Goal: Contribute content: Contribute content

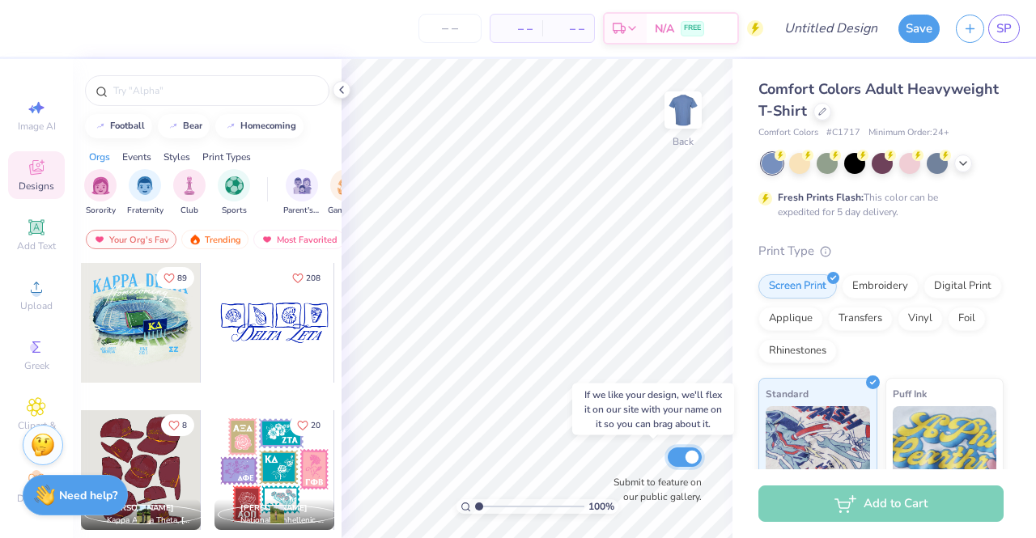
click at [677, 456] on input "Submit to feature on our public gallery." at bounding box center [685, 457] width 34 height 19
checkbox input "true"
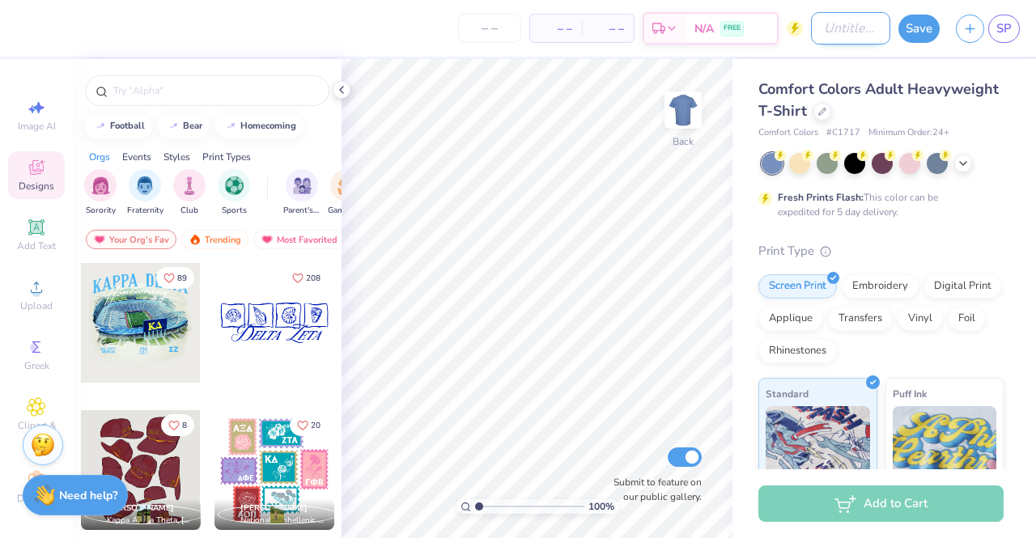
click at [844, 28] on input "Design Title" at bounding box center [850, 28] width 79 height 32
type input "CPC Fall Sweatshirt"
click at [831, 116] on div at bounding box center [822, 110] width 18 height 18
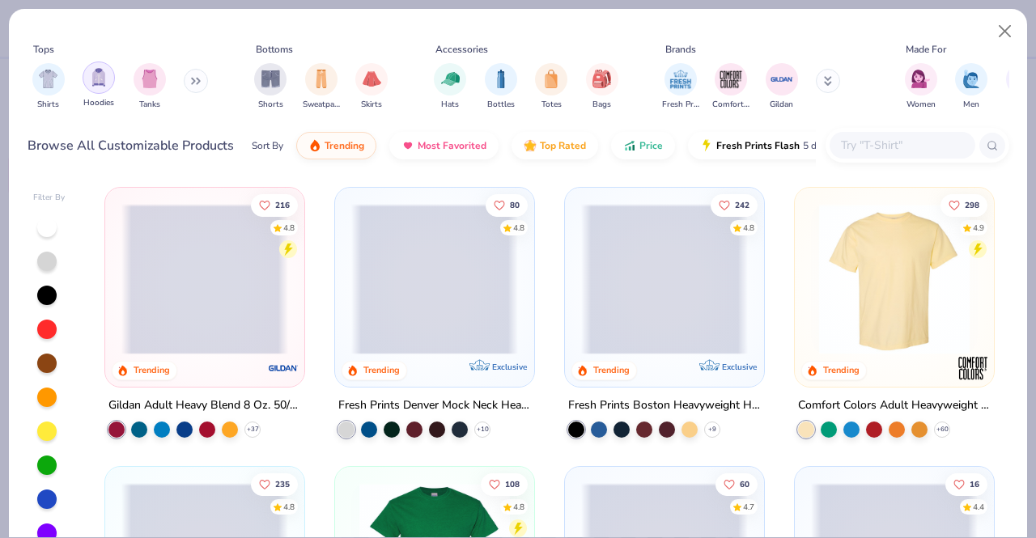
click at [96, 74] on img "filter for Hoodies" at bounding box center [99, 77] width 18 height 19
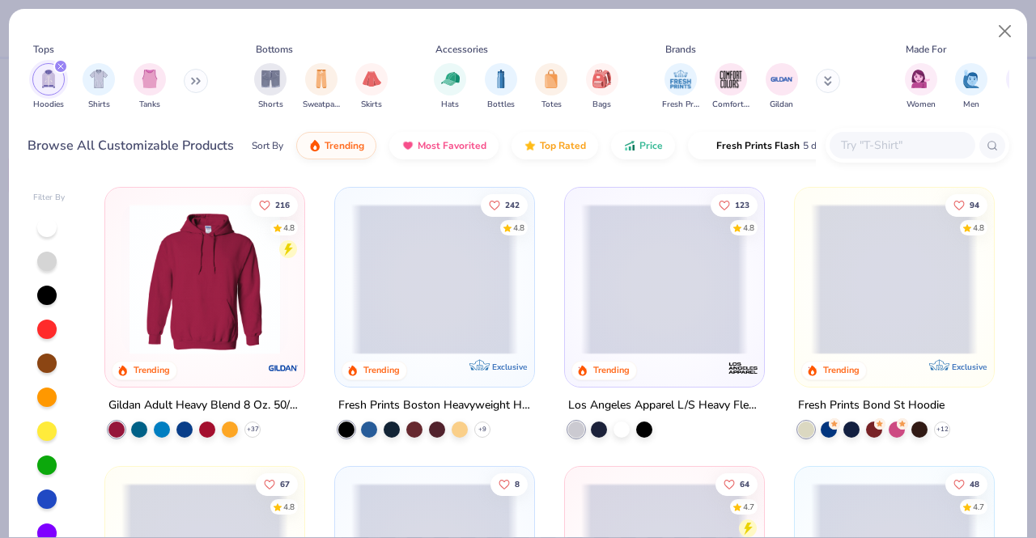
click at [195, 83] on icon at bounding box center [196, 81] width 10 height 8
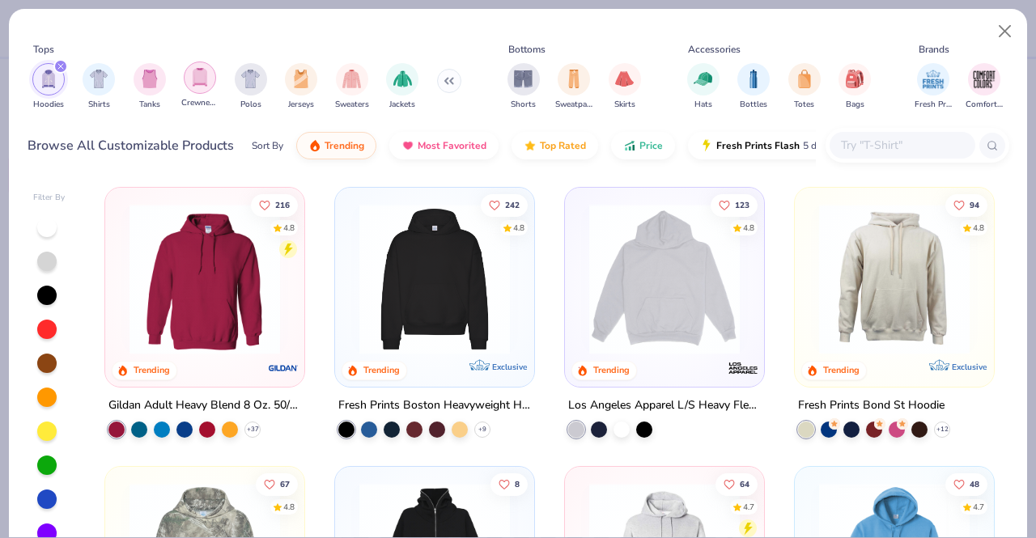
click at [203, 80] on img "filter for Crewnecks" at bounding box center [200, 77] width 18 height 19
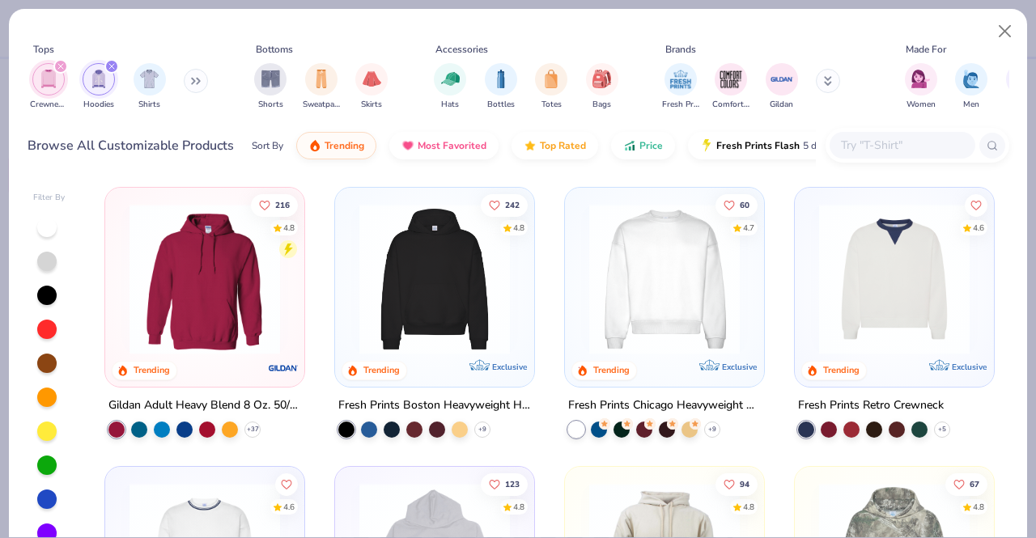
click at [112, 66] on icon "filter for Hoodies" at bounding box center [111, 66] width 5 height 5
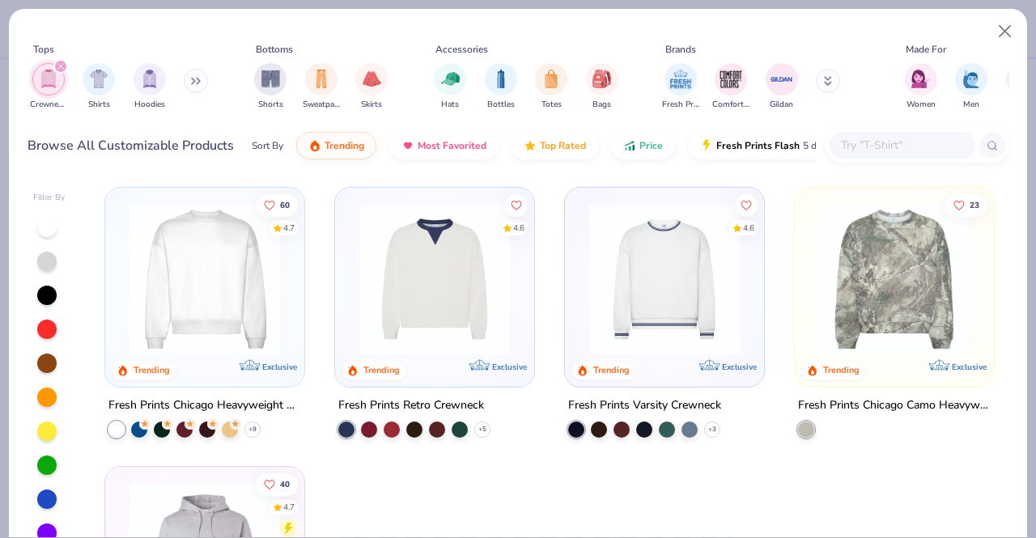
click at [220, 261] on img at bounding box center [204, 279] width 167 height 151
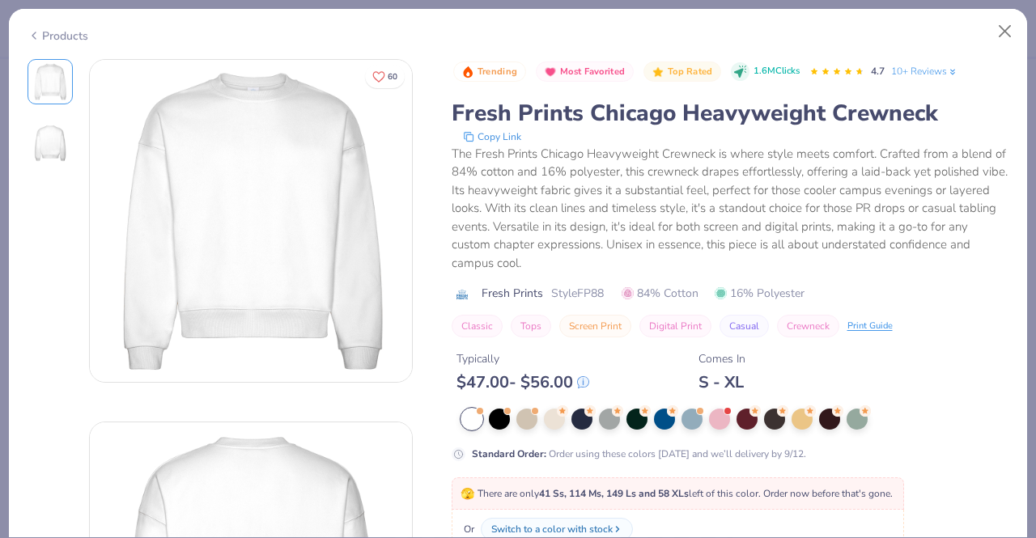
scroll to position [185, 0]
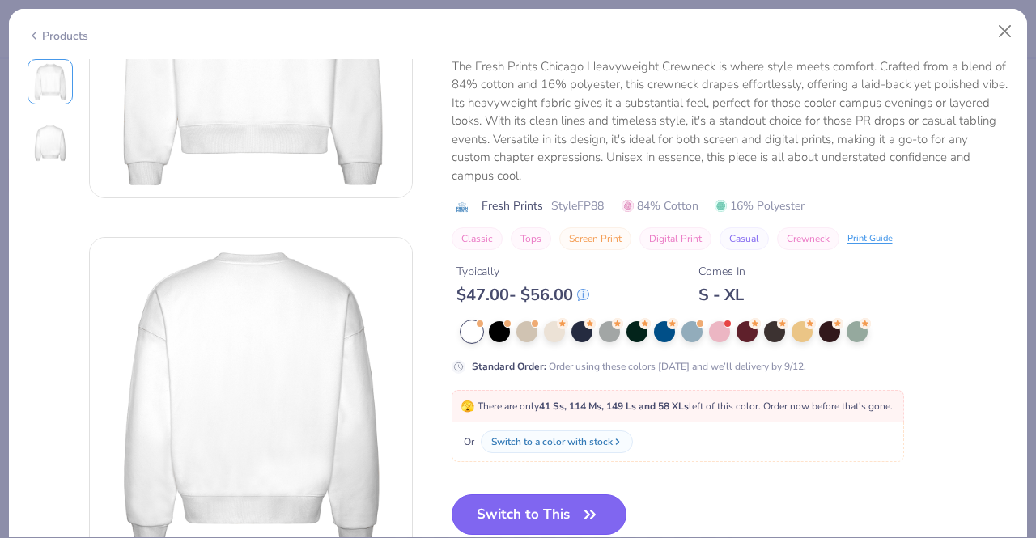
click at [543, 515] on button "Switch to This" at bounding box center [540, 515] width 176 height 40
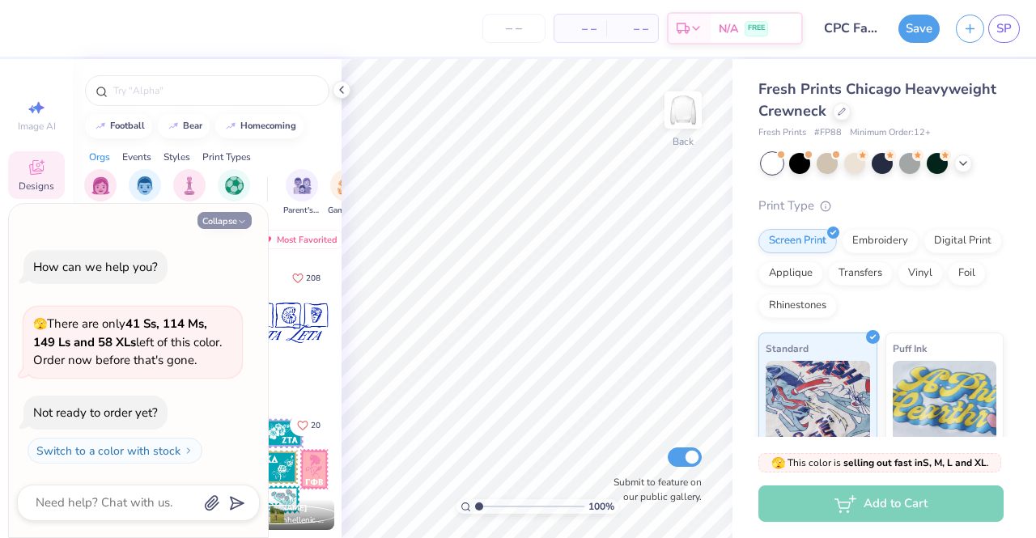
click at [221, 223] on button "Collapse" at bounding box center [224, 220] width 54 height 17
type textarea "x"
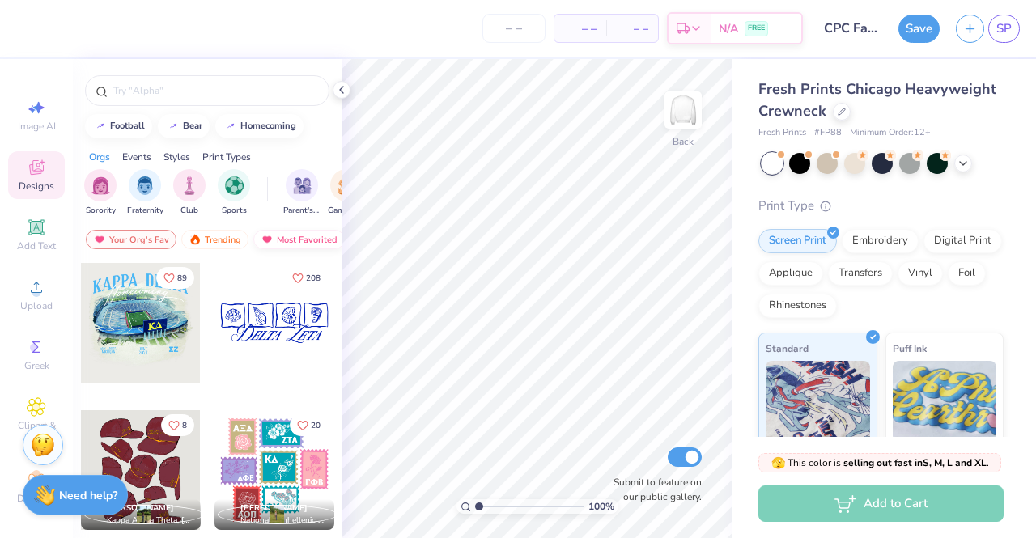
scroll to position [0, 94]
click at [196, 242] on div "Most Favorited" at bounding box center [204, 239] width 91 height 19
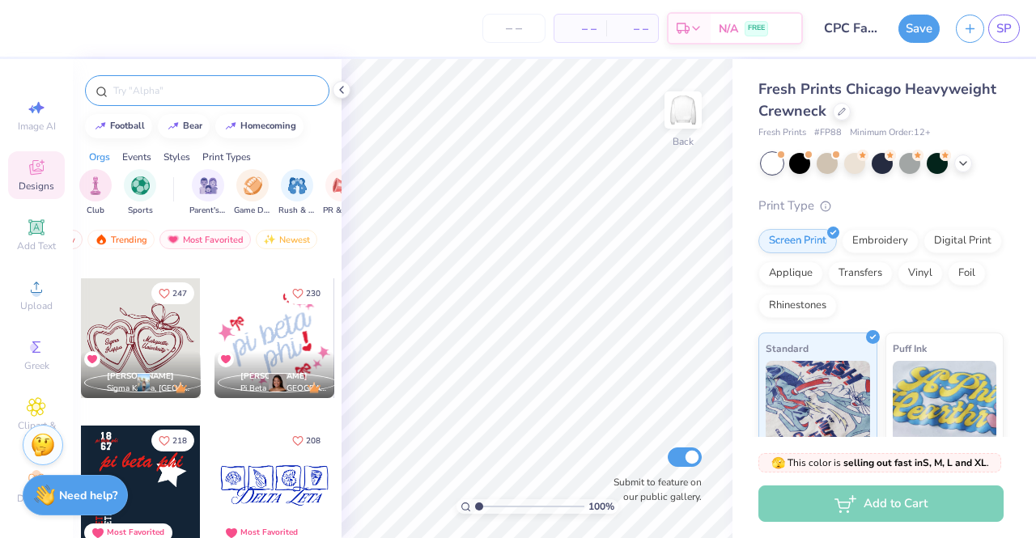
click at [221, 91] on input "text" at bounding box center [215, 91] width 207 height 16
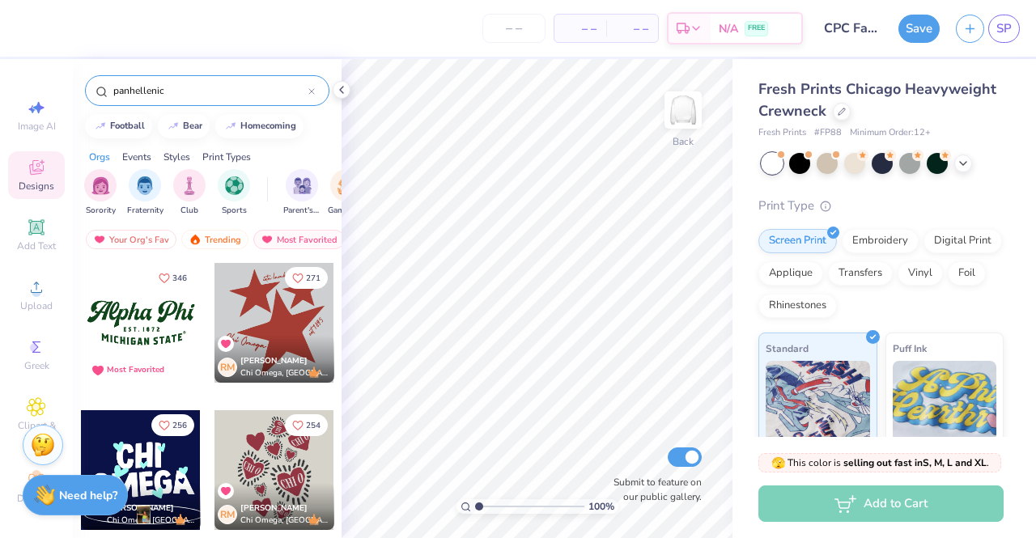
type input "panhellenic"
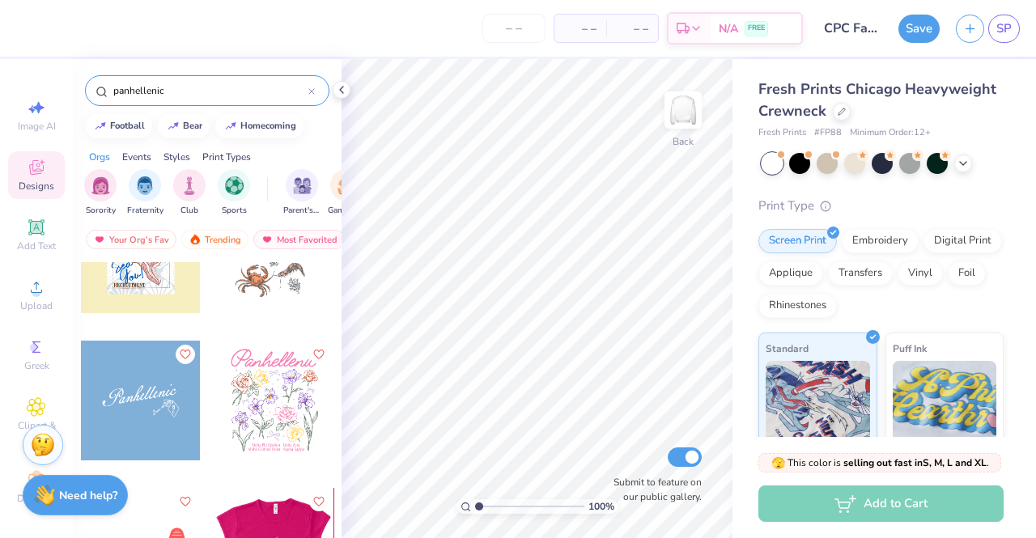
scroll to position [3603, 0]
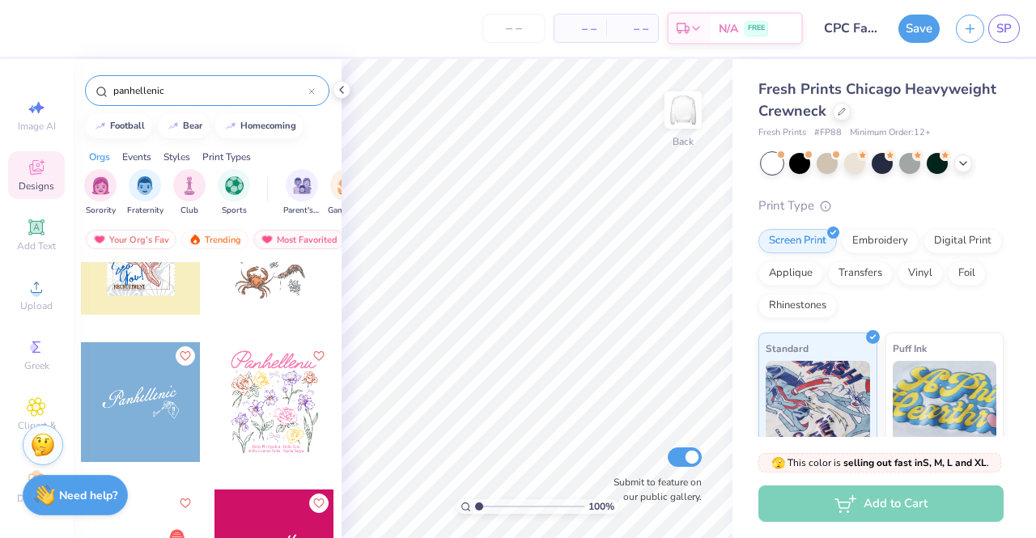
click at [135, 397] on div at bounding box center [141, 402] width 120 height 120
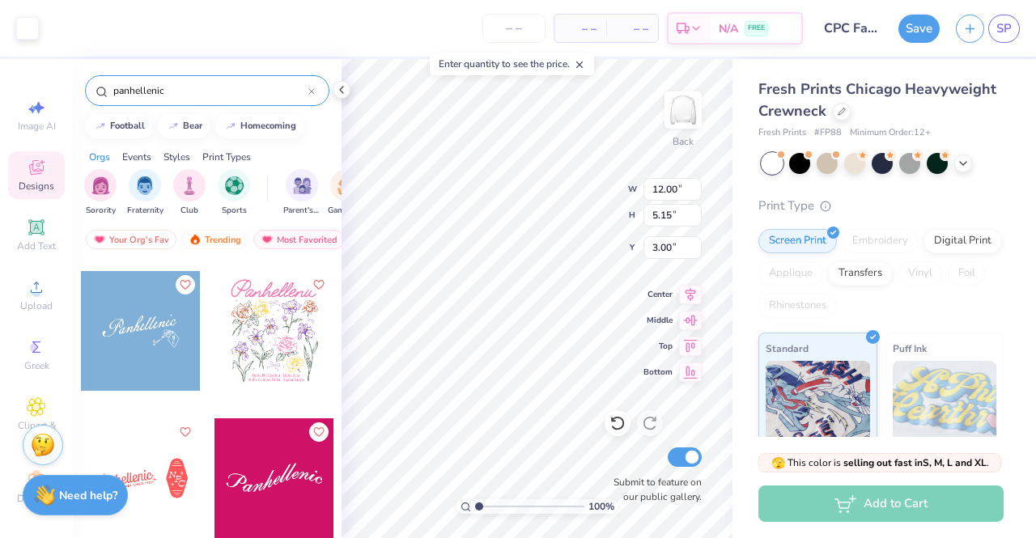
scroll to position [3788, 0]
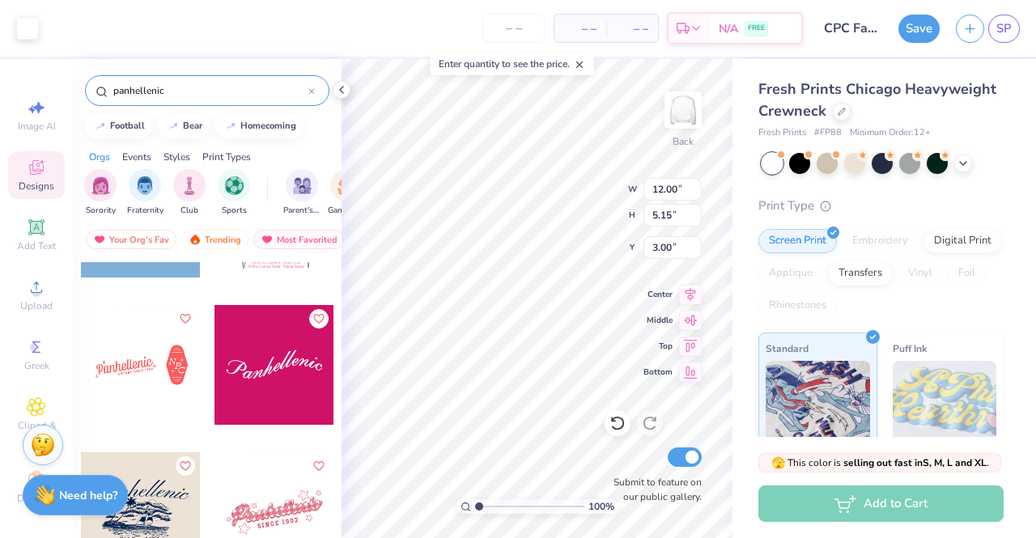
click at [898, 203] on div "Print Type" at bounding box center [880, 206] width 245 height 19
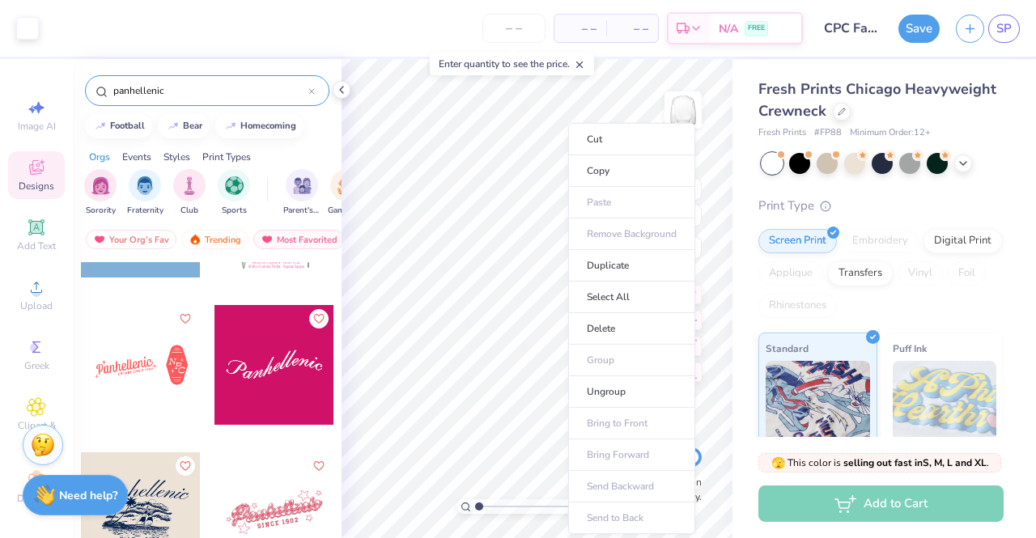
click at [895, 189] on div "Fresh Prints Chicago Heavyweight Crewneck Fresh Prints # FP88 Minimum Order: 12…" at bounding box center [880, 389] width 245 height 620
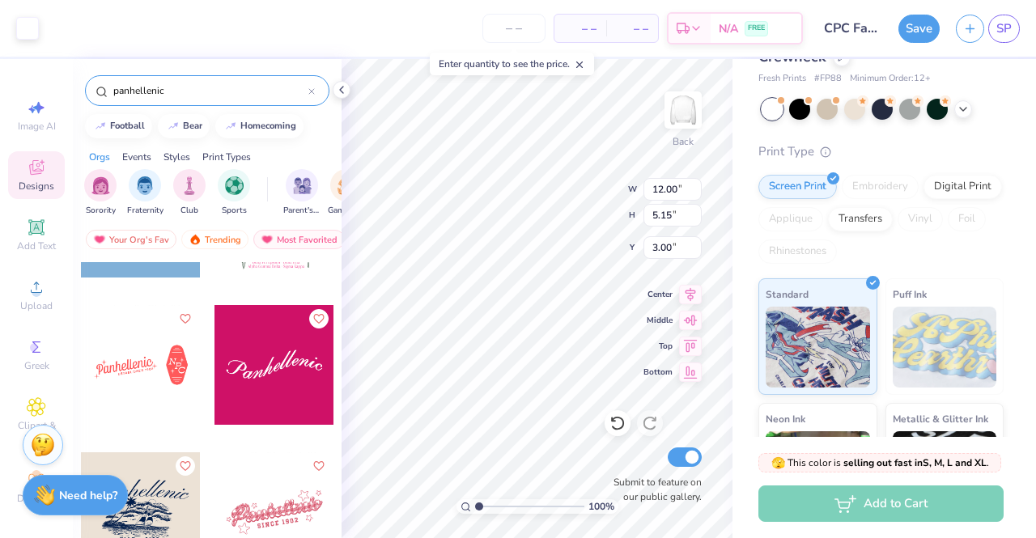
scroll to position [0, 0]
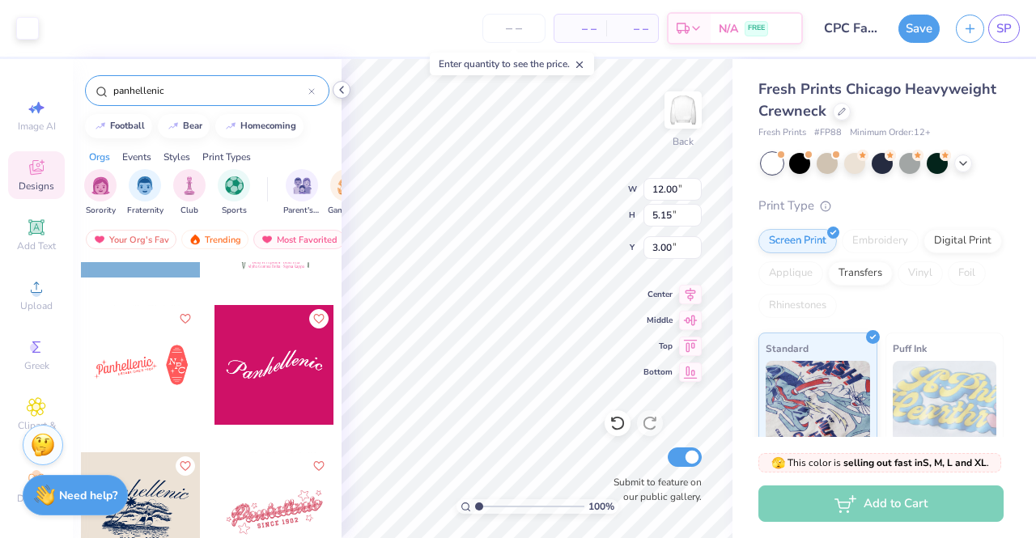
click at [338, 91] on icon at bounding box center [341, 89] width 13 height 13
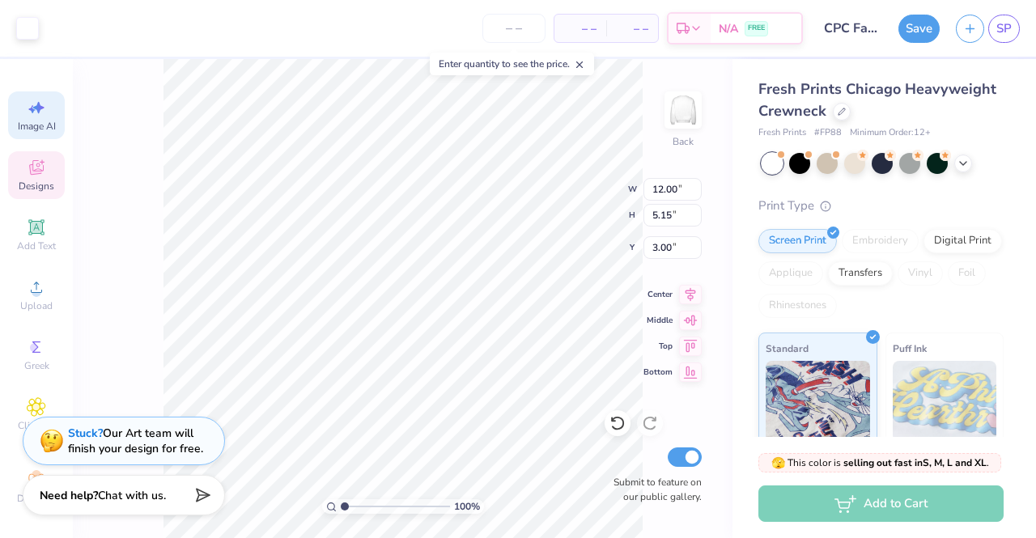
scroll to position [1, 0]
click at [26, 28] on div at bounding box center [27, 26] width 23 height 23
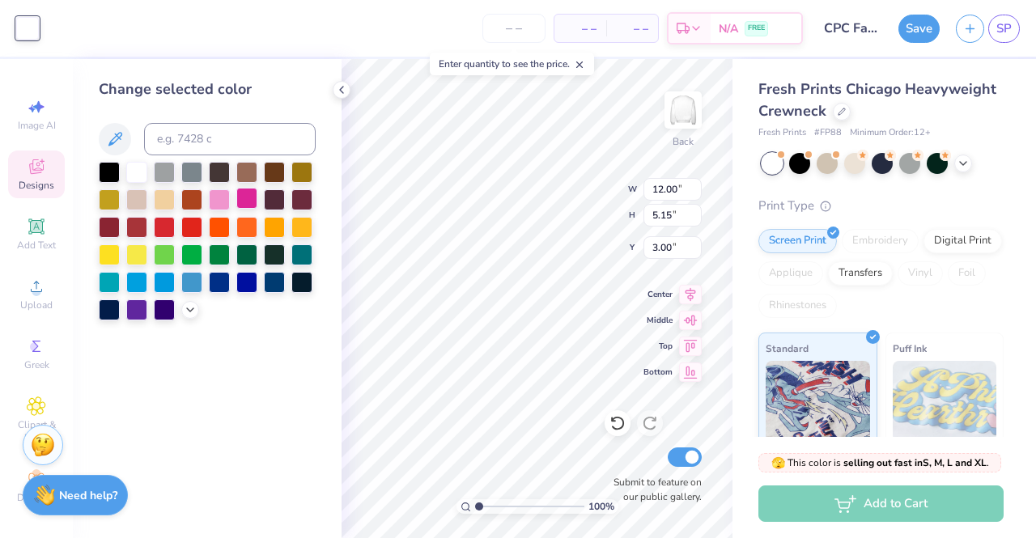
click at [242, 197] on div at bounding box center [246, 198] width 21 height 21
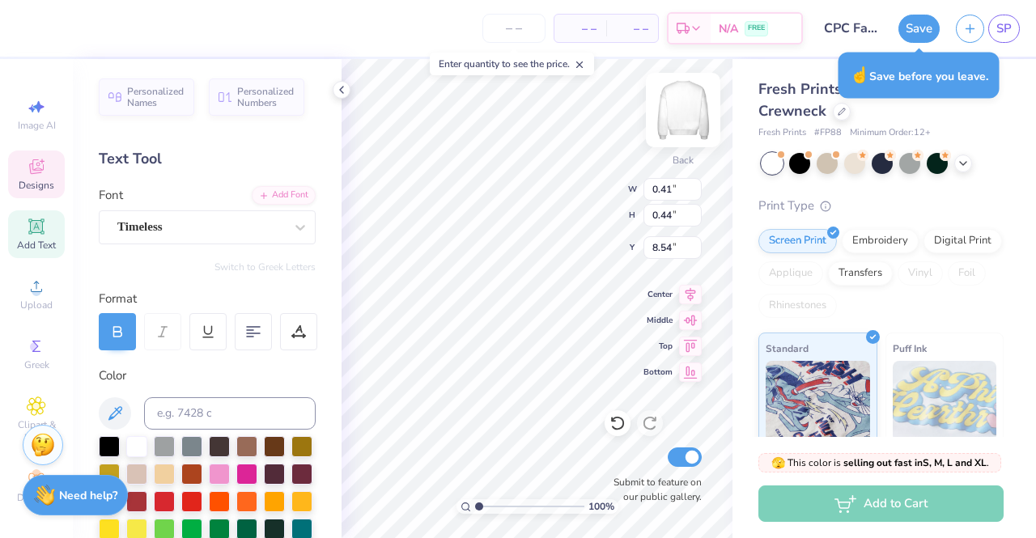
type input "8.54"
type input "0.38"
type input "0.49"
type input "7.14"
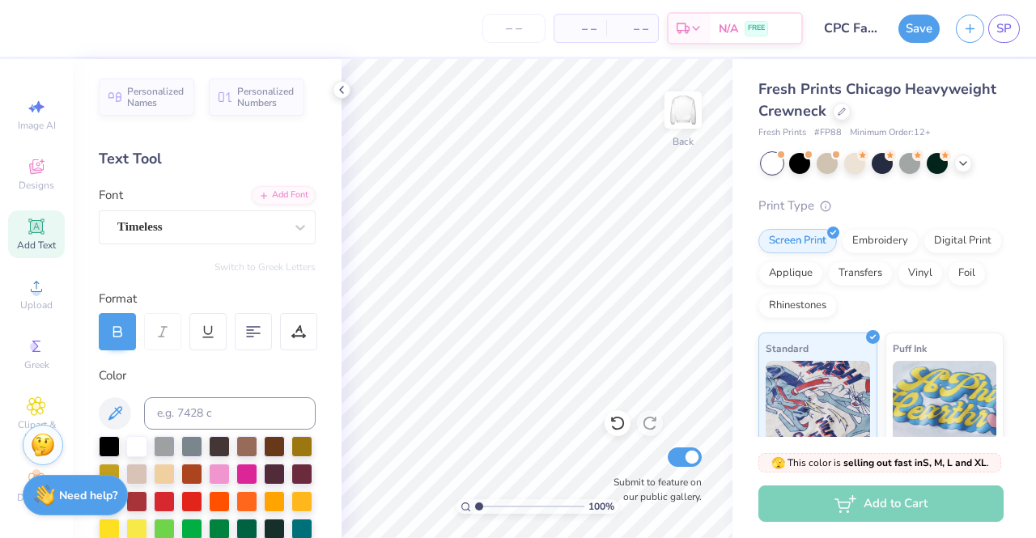
scroll to position [18, 0]
click at [42, 441] on img at bounding box center [43, 443] width 24 height 24
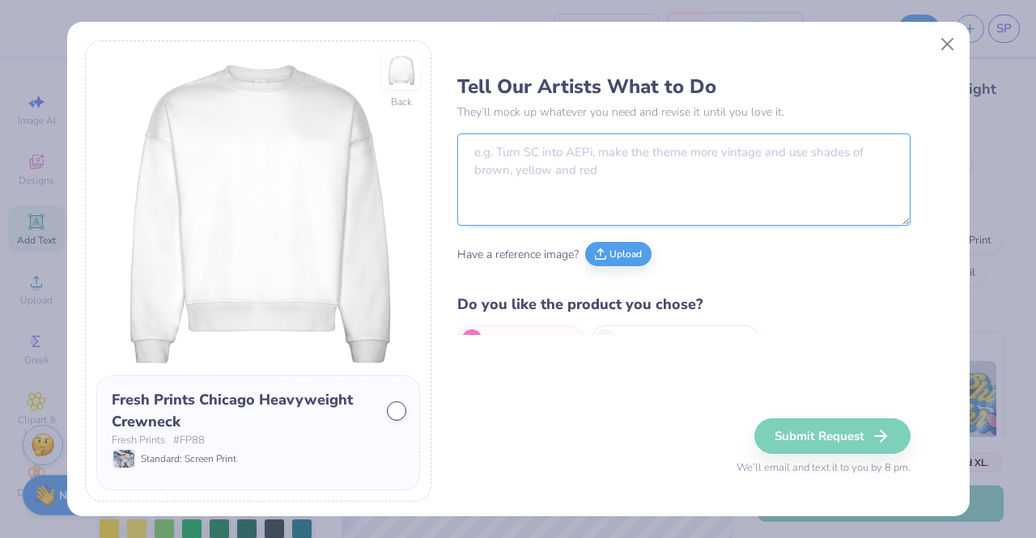
click at [584, 161] on textarea at bounding box center [683, 180] width 453 height 92
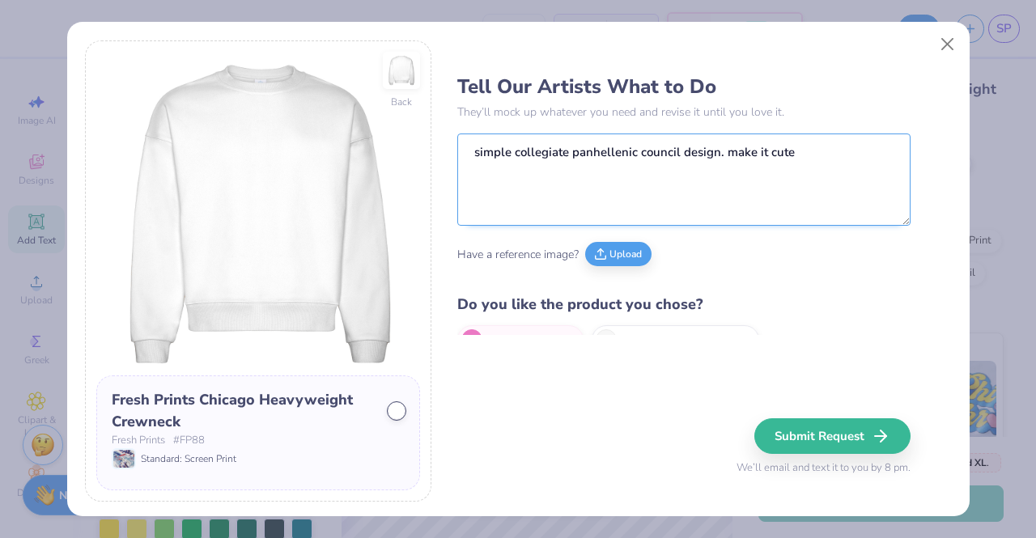
type textarea "simple collegiate panhellenic council design. make it cut"
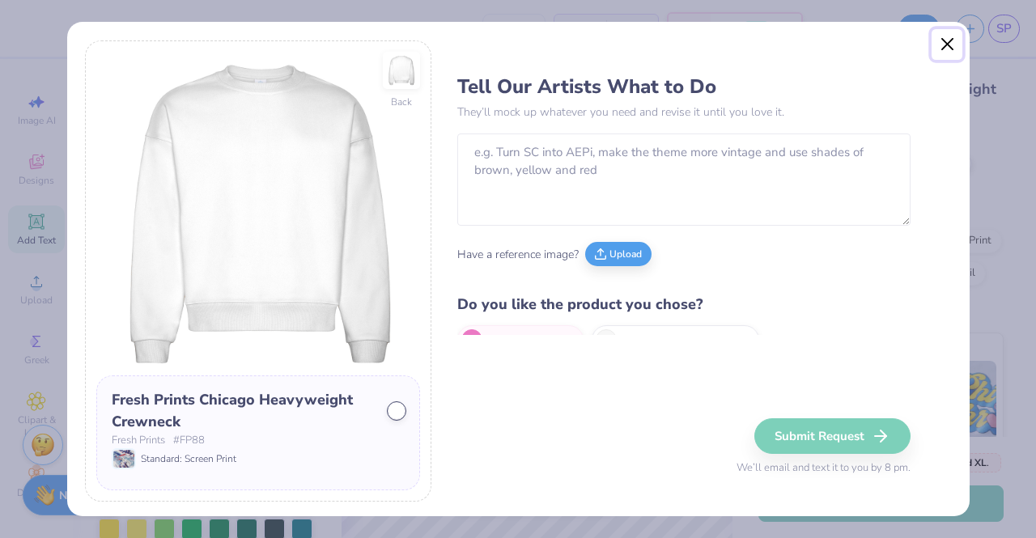
click at [949, 43] on button "Close" at bounding box center [947, 44] width 31 height 31
